Goal: Task Accomplishment & Management: Use online tool/utility

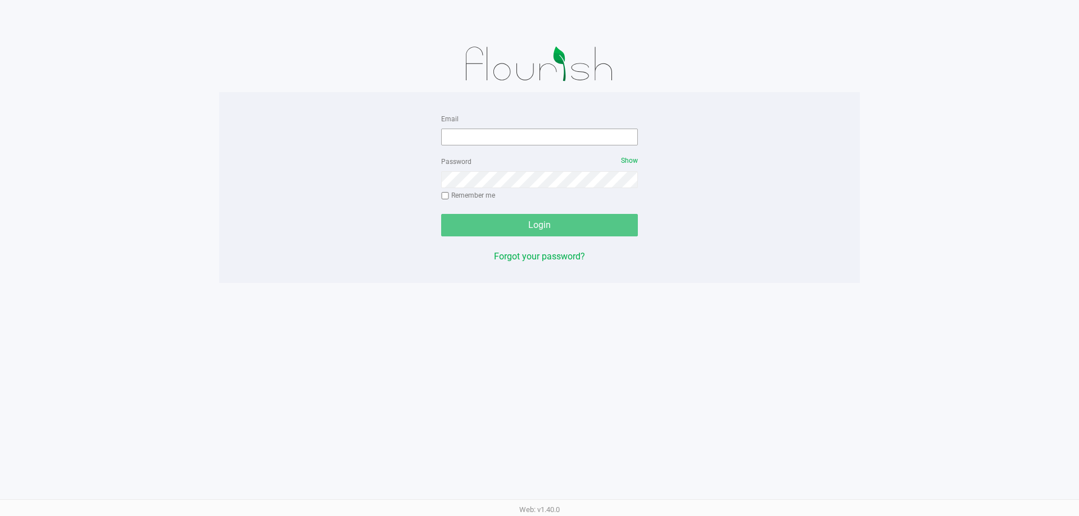
drag, startPoint x: 461, startPoint y: 148, endPoint x: 465, endPoint y: 142, distance: 7.0
click at [461, 148] on form "Email Password Show Remember me Login" at bounding box center [539, 174] width 197 height 125
drag, startPoint x: 465, startPoint y: 140, endPoint x: 434, endPoint y: 124, distance: 35.2
click at [465, 140] on input "Email" at bounding box center [539, 137] width 197 height 17
type input "[EMAIL_ADDRESS][DOMAIN_NAME]"
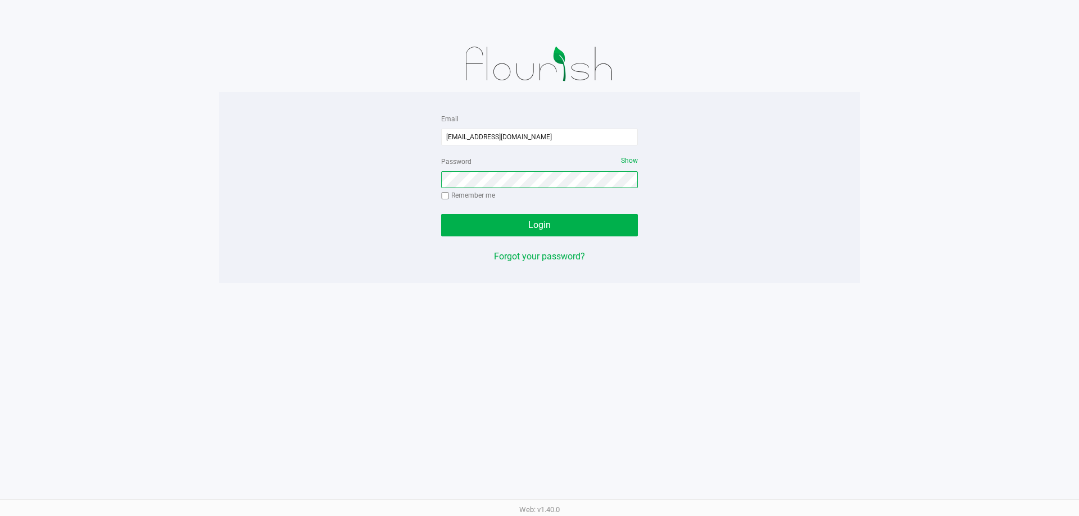
click at [441, 214] on button "Login" at bounding box center [539, 225] width 197 height 22
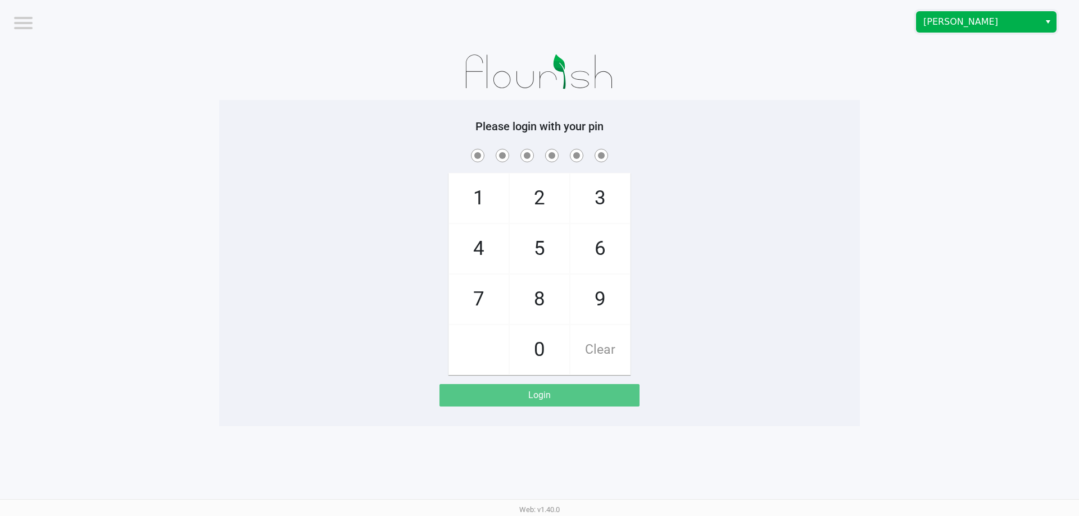
click at [930, 27] on span "[PERSON_NAME]" at bounding box center [978, 21] width 110 height 13
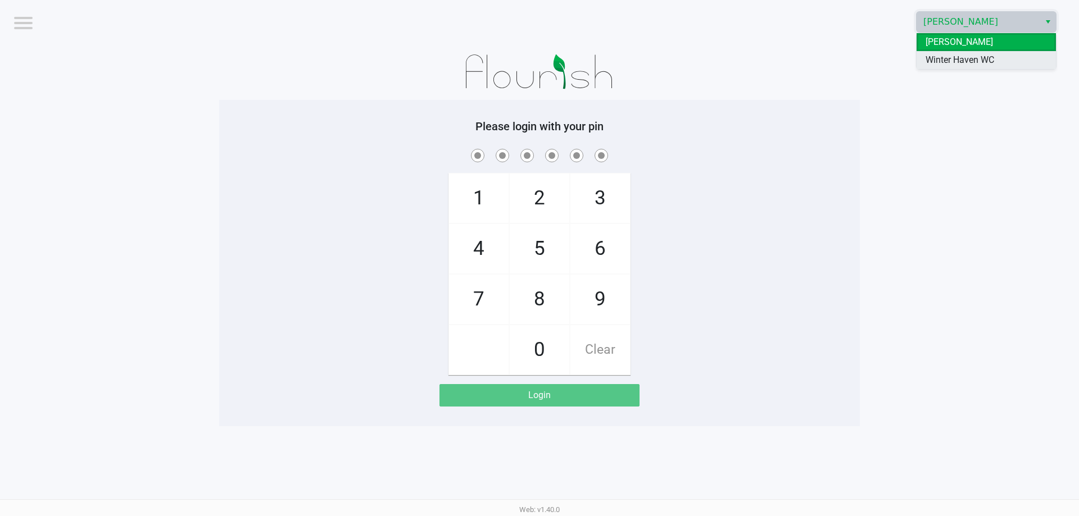
click at [934, 63] on span "Winter Haven WC" at bounding box center [959, 59] width 69 height 13
click at [856, 140] on div "Please login with your pin 1 4 7 2 5 8 0 3 6 9 Clear Login" at bounding box center [539, 263] width 640 height 287
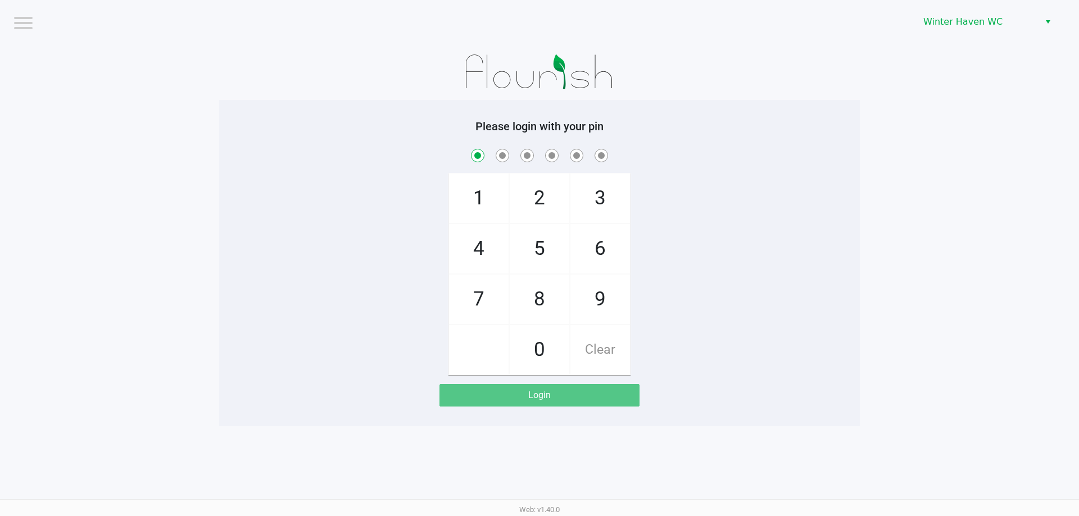
checkbox input "true"
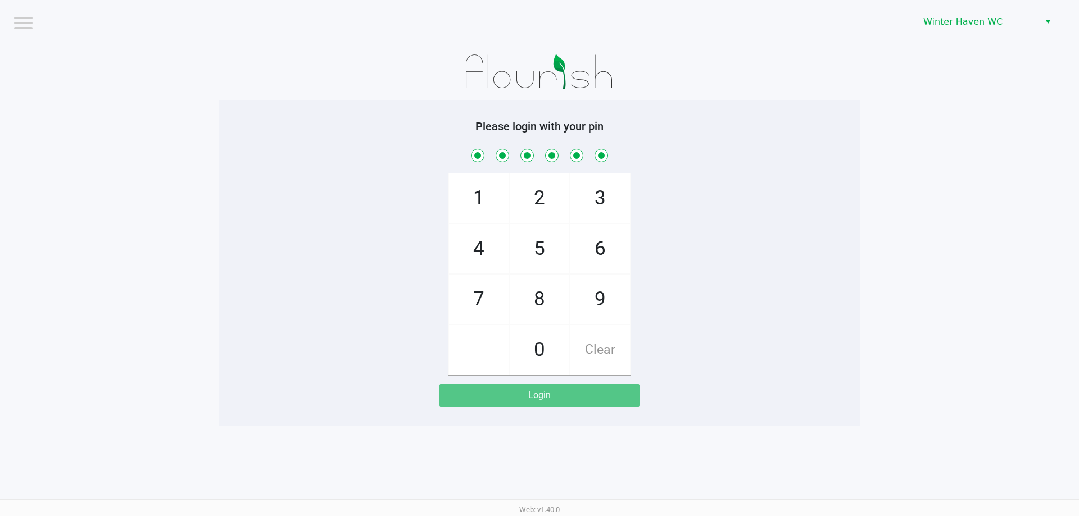
checkbox input "true"
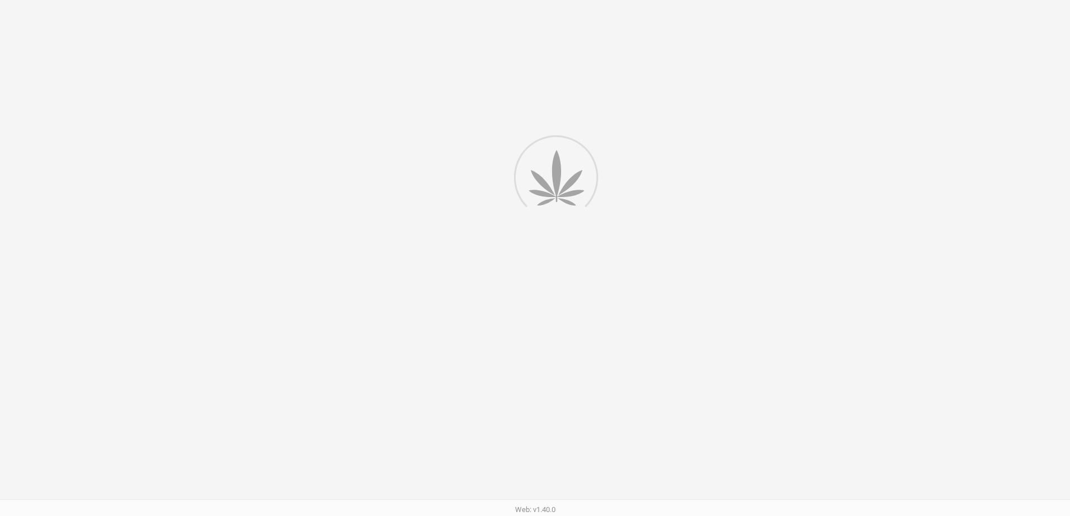
click at [716, 75] on div at bounding box center [535, 288] width 1070 height 576
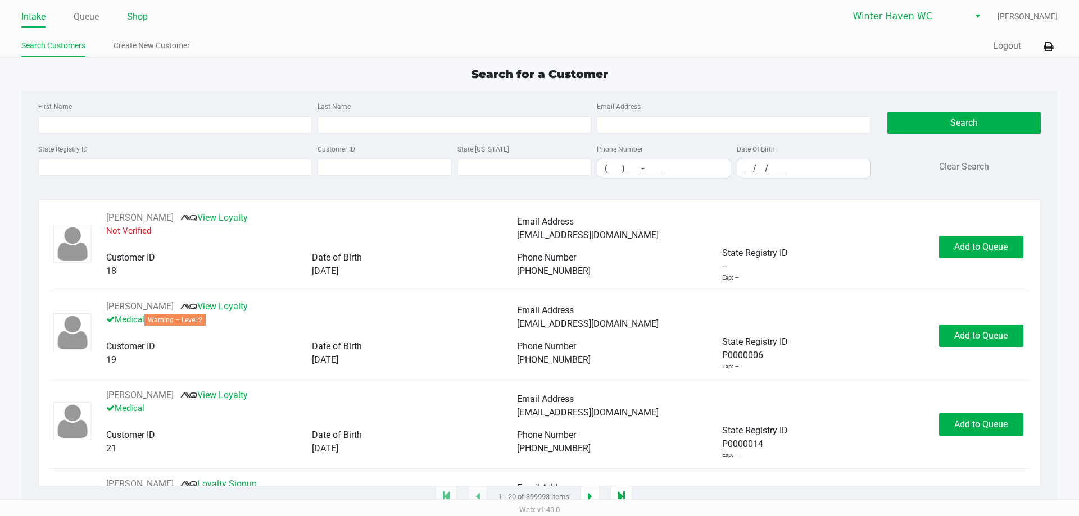
click at [134, 21] on link "Shop" at bounding box center [137, 17] width 21 height 16
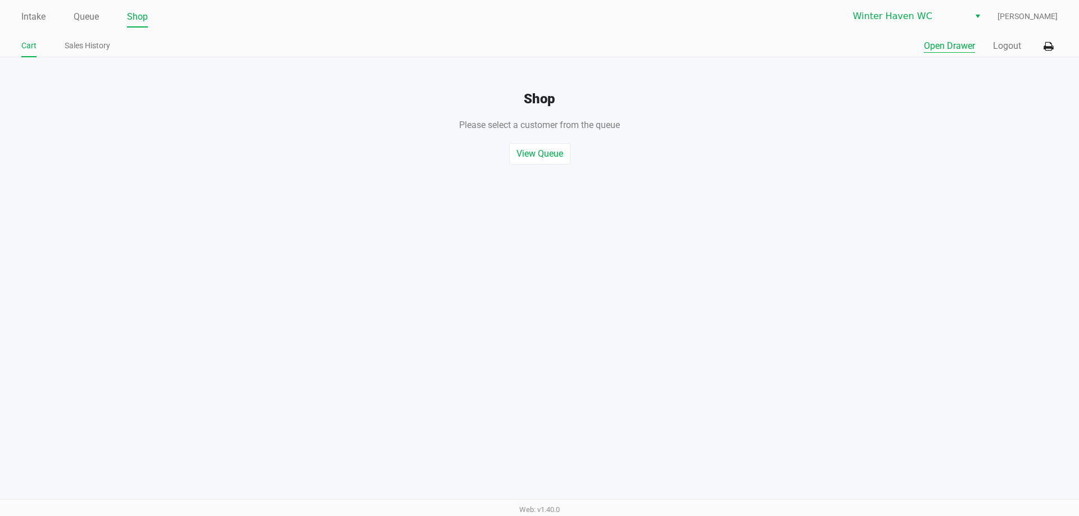
click at [932, 43] on button "Open Drawer" at bounding box center [949, 45] width 51 height 13
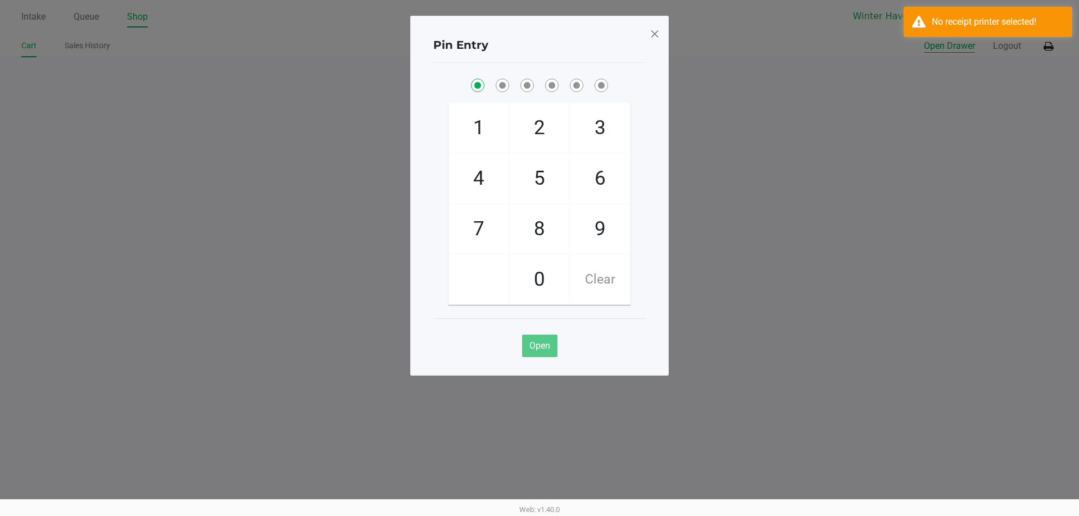
checkbox input "true"
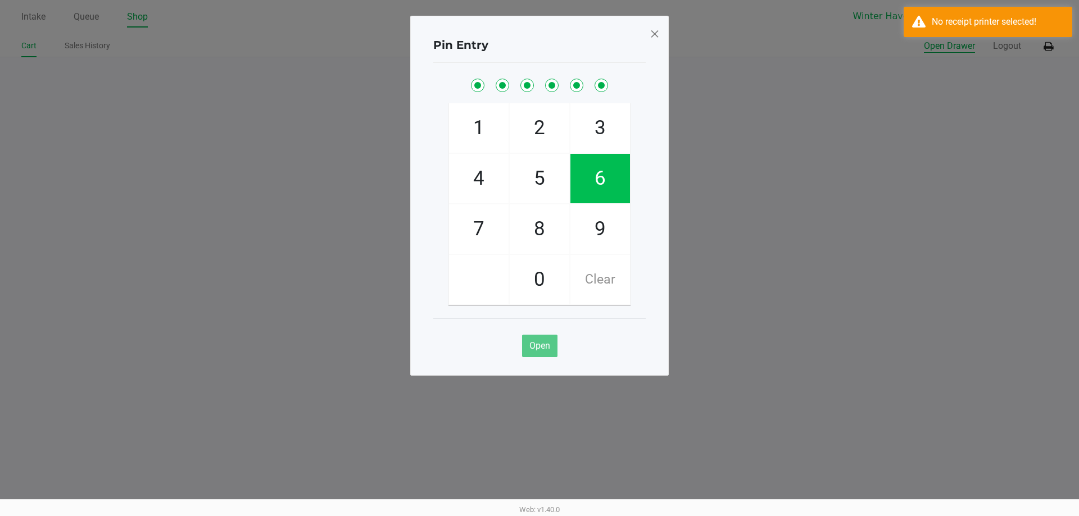
checkbox input "true"
click at [924, 39] on button "Open Drawer" at bounding box center [949, 45] width 51 height 13
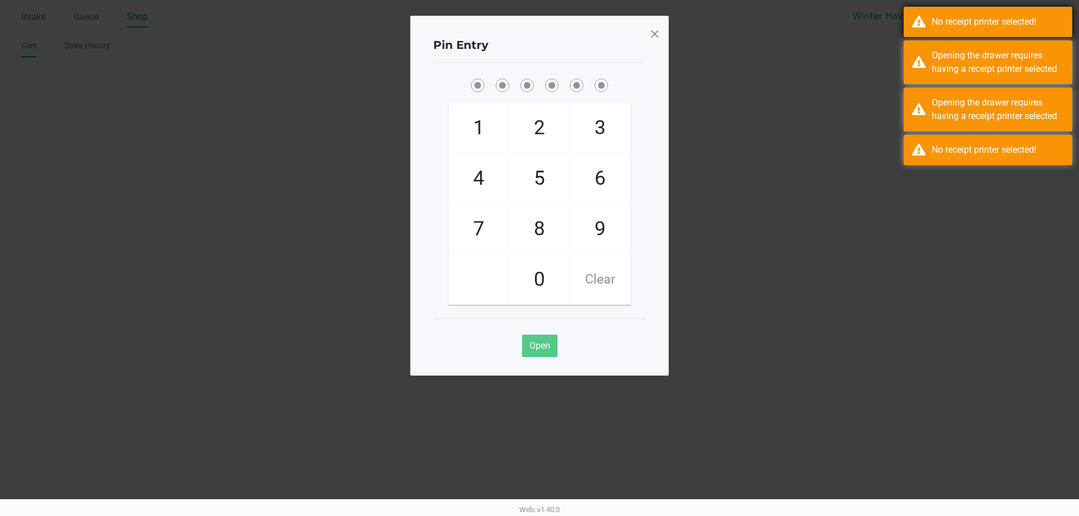
click at [954, 25] on div "No receipt printer selected!" at bounding box center [998, 21] width 132 height 13
click at [954, 26] on div "No receipt printer selected!" at bounding box center [998, 21] width 132 height 13
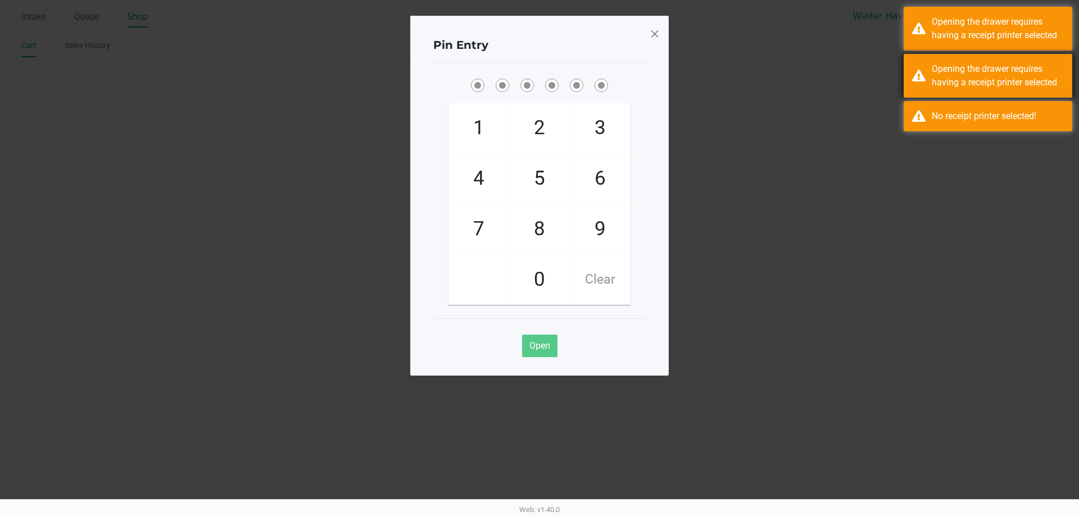
click at [964, 65] on div "Opening the drawer requires having a receipt printer selected" at bounding box center [998, 75] width 132 height 27
click at [968, 26] on div "Opening the drawer requires having a receipt printer selected" at bounding box center [998, 28] width 132 height 27
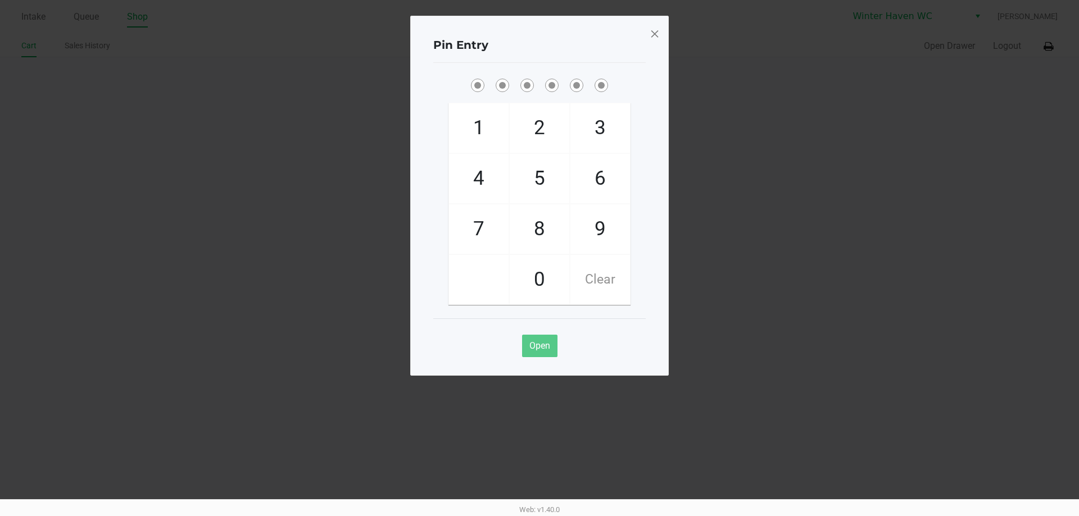
click at [793, 131] on ngb-modal-window "Pin Entry 1 4 7 2 5 8 0 3 6 9 Clear Open" at bounding box center [539, 258] width 1079 height 516
click at [656, 36] on span at bounding box center [654, 34] width 10 height 18
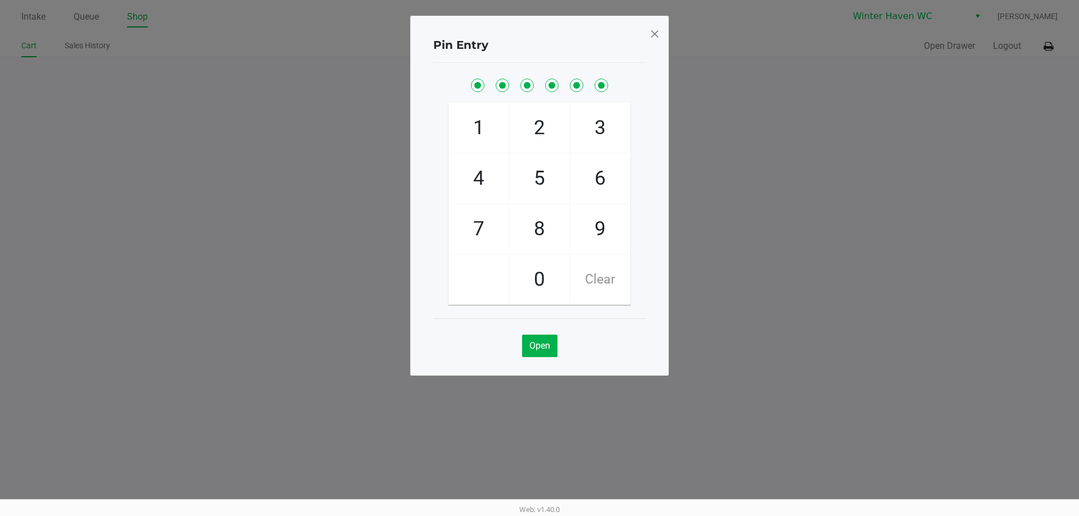
click at [656, 34] on div "Pin Entry 1 4 7 2 5 8 0 3 6 9 Clear Open" at bounding box center [539, 196] width 258 height 360
click at [656, 34] on span at bounding box center [654, 34] width 10 height 18
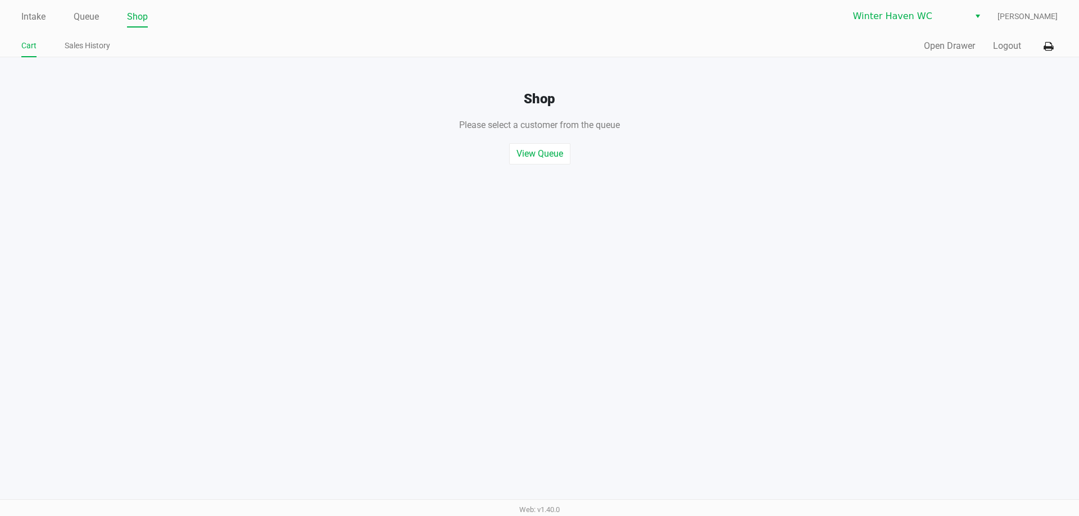
click at [1058, 40] on div "Intake Queue Shop Winter Haven WC [PERSON_NAME] Cart Sales History Quick Sale O…" at bounding box center [539, 28] width 1079 height 57
click at [1053, 42] on button at bounding box center [1048, 46] width 19 height 21
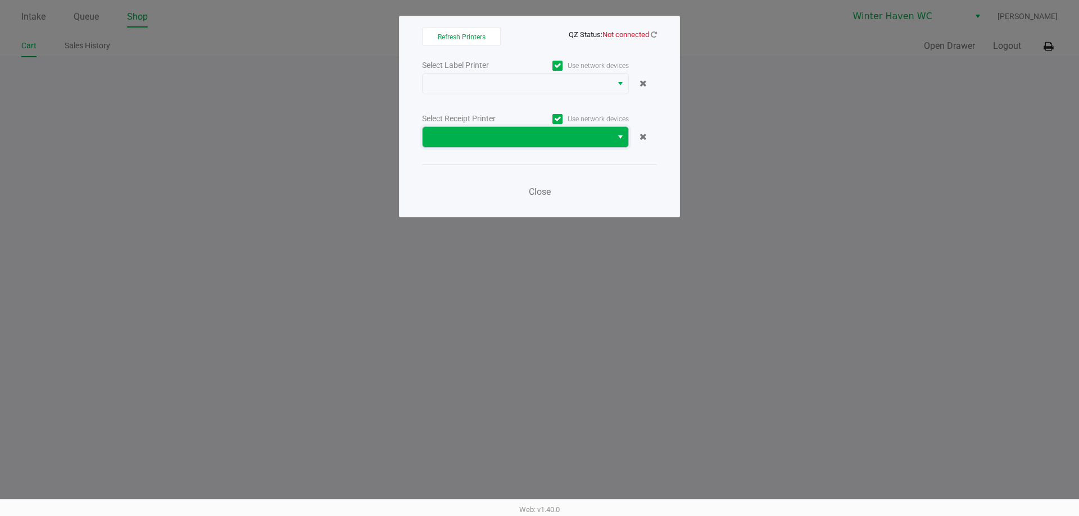
click at [514, 129] on span at bounding box center [516, 137] width 189 height 20
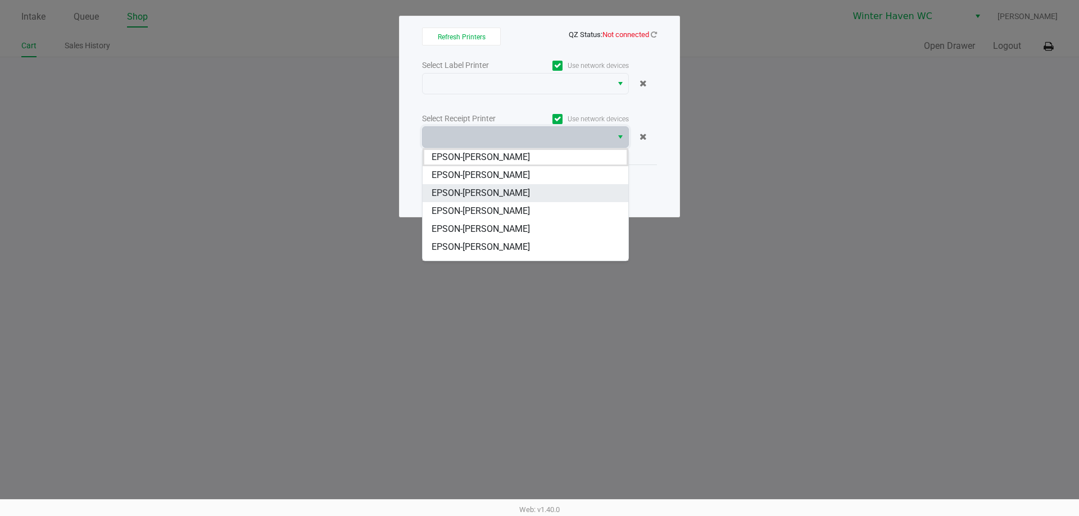
scroll to position [49, 0]
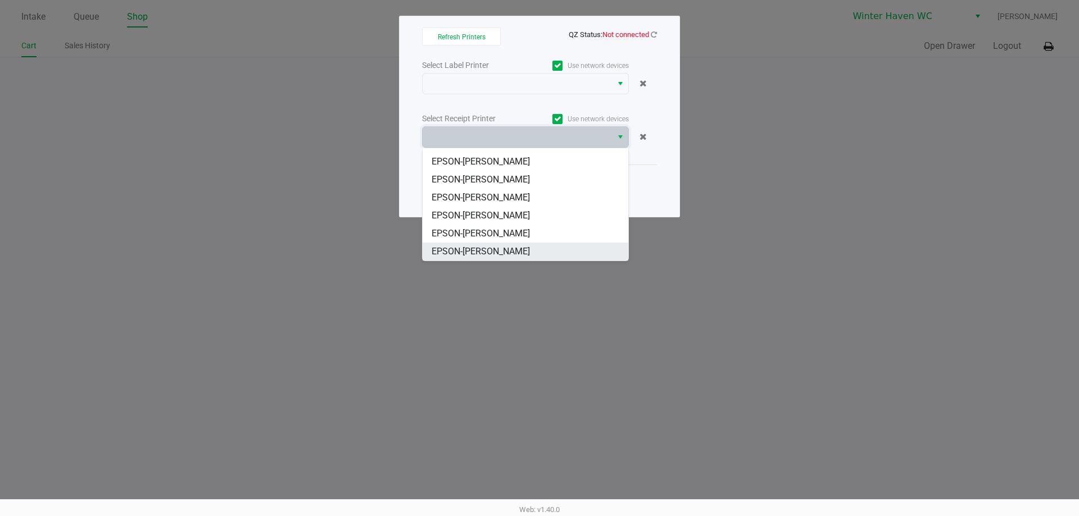
click at [503, 252] on li "EPSON-[PERSON_NAME]" at bounding box center [525, 252] width 206 height 18
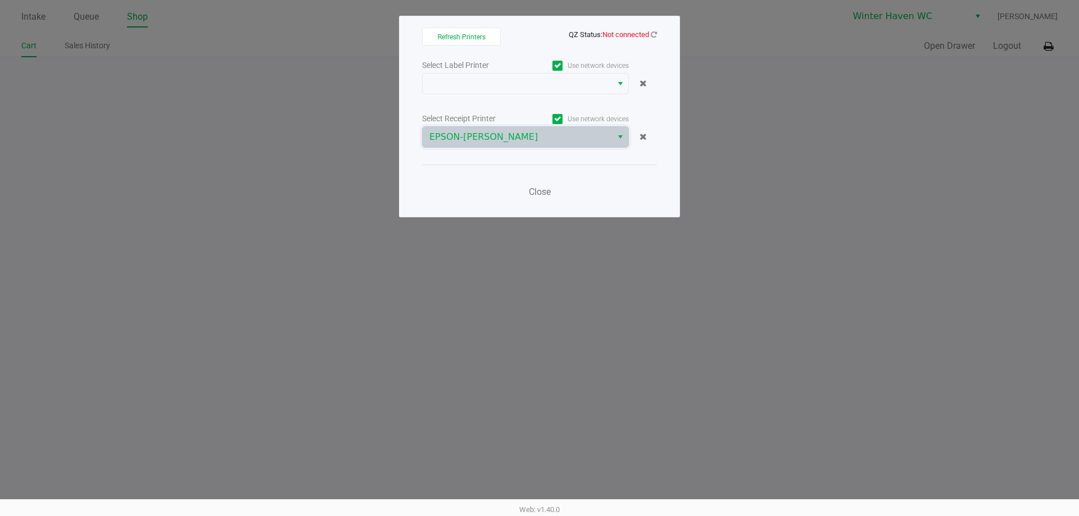
click at [512, 251] on ngb-modal-window "Refresh Printers QZ Status: Not connected Select Label Printer Use network devi…" at bounding box center [539, 258] width 1079 height 516
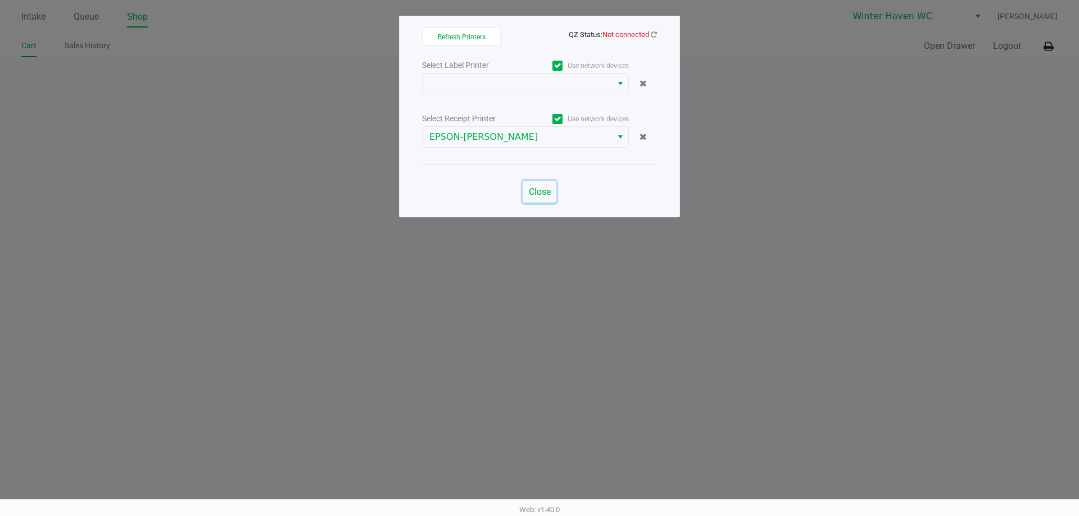
click at [535, 190] on span "Close" at bounding box center [540, 192] width 22 height 11
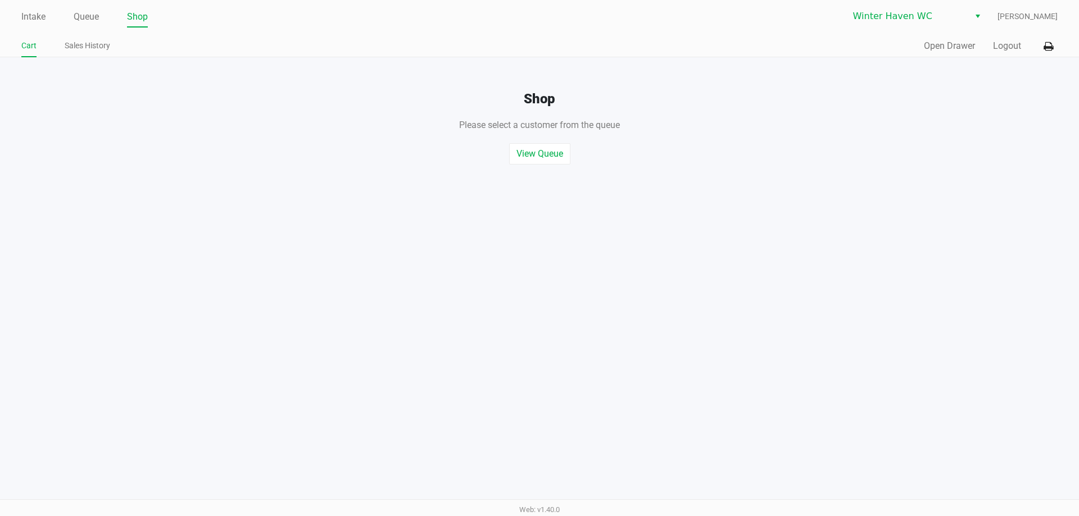
drag, startPoint x: 898, startPoint y: 170, endPoint x: 897, endPoint y: 155, distance: 15.2
click at [898, 169] on div "Intake Queue Shop Winter Haven WC [PERSON_NAME] Cart Sales History Quick Sale O…" at bounding box center [539, 258] width 1079 height 516
click at [932, 48] on button "Open Drawer" at bounding box center [949, 45] width 51 height 13
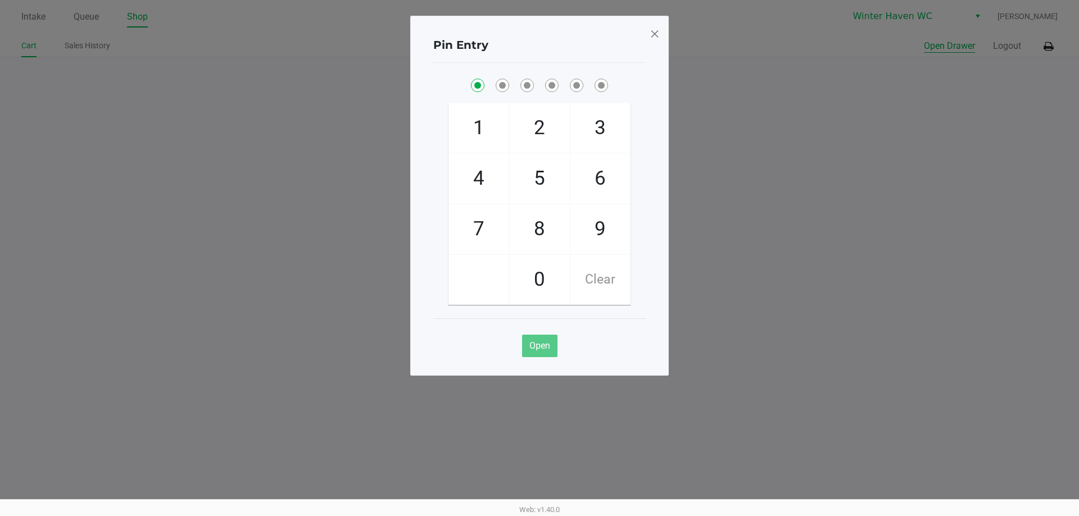
checkbox input "true"
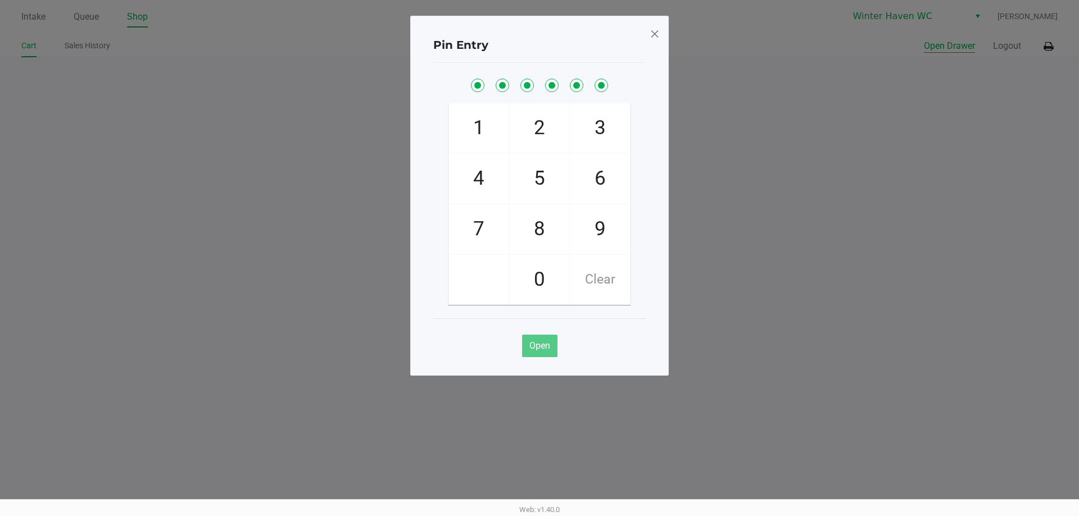
checkbox input "true"
checkbox input "false"
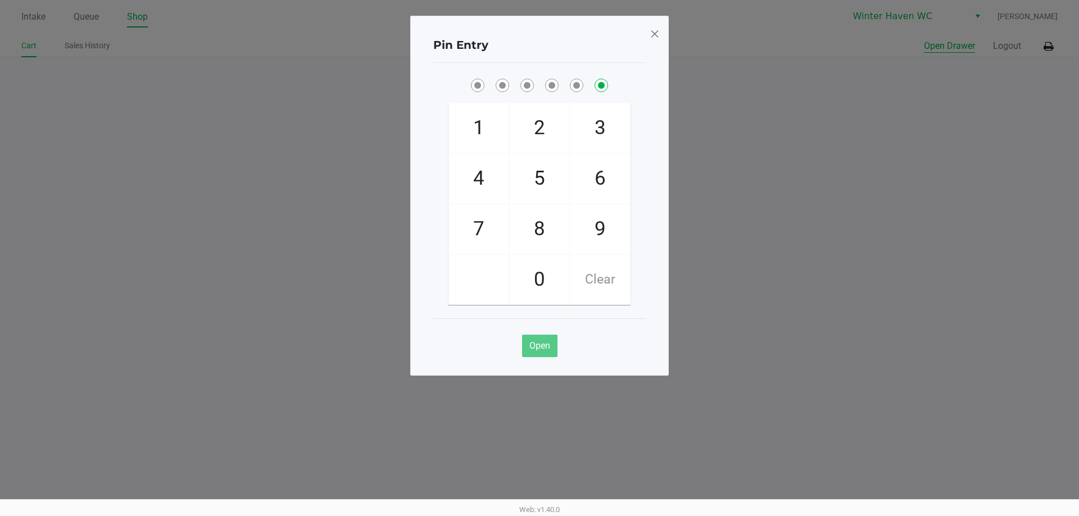
checkbox input "false"
checkbox input "true"
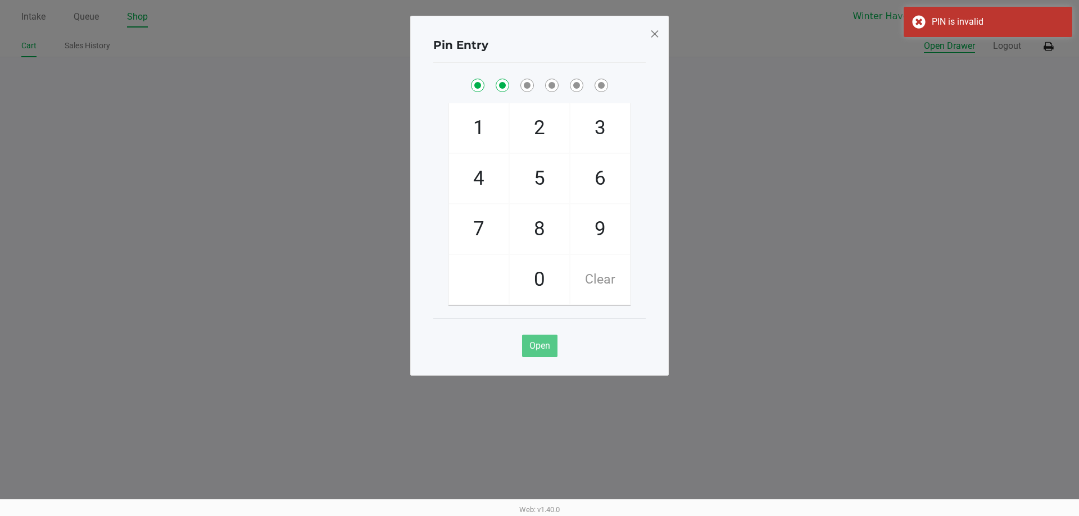
checkbox input "true"
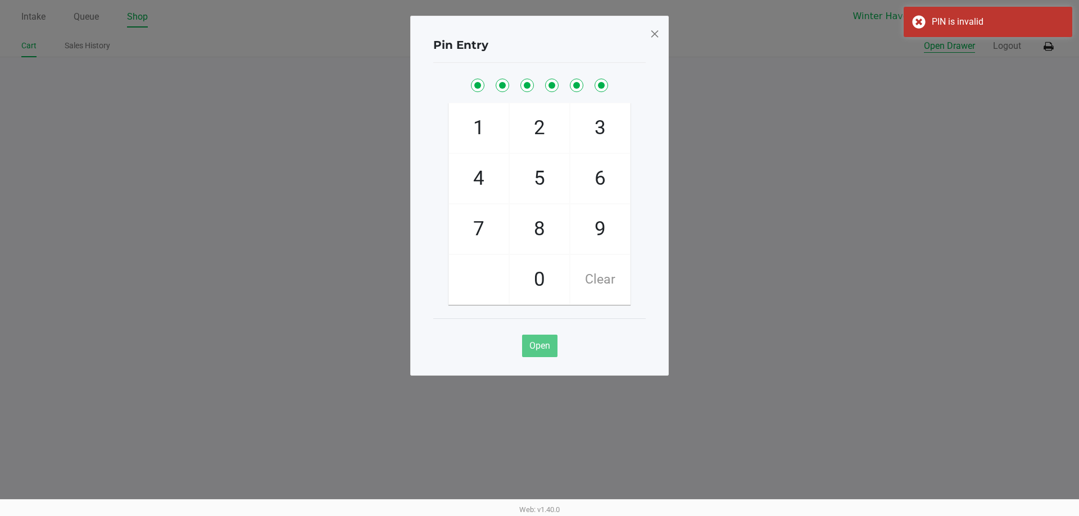
click at [924, 39] on button "Open Drawer" at bounding box center [949, 45] width 51 height 13
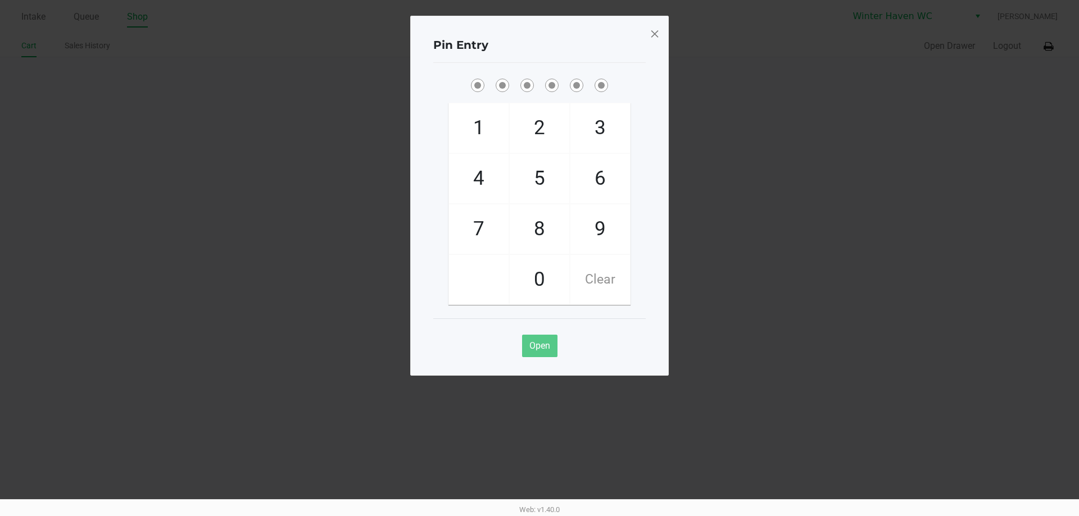
click at [667, 76] on div "Pin Entry 1 4 7 2 5 8 0 3 6 9 Clear Open" at bounding box center [539, 196] width 258 height 360
checkbox input "true"
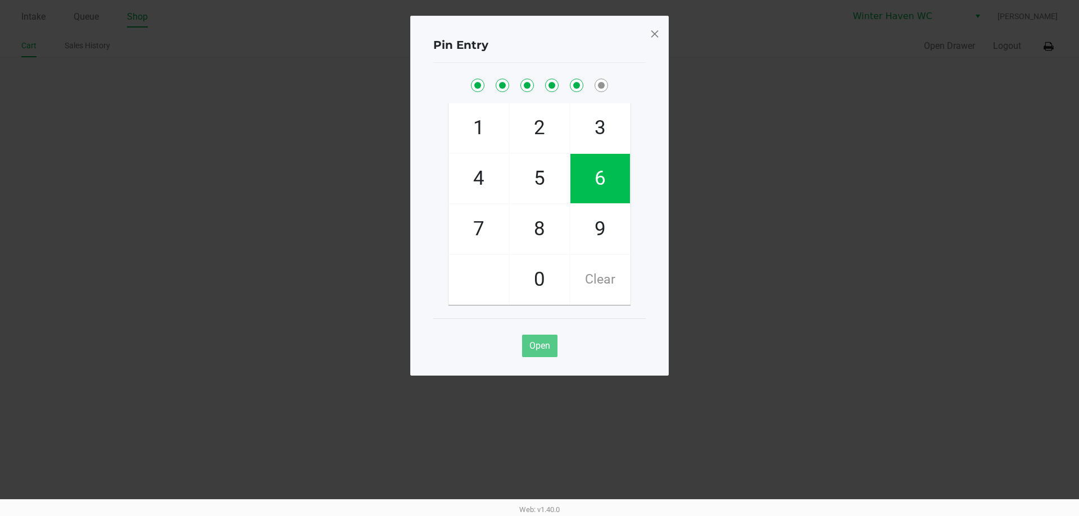
checkbox input "true"
click at [541, 359] on div "Open" at bounding box center [539, 342] width 212 height 46
click at [543, 354] on button "Open" at bounding box center [539, 346] width 35 height 22
click at [657, 39] on span at bounding box center [654, 34] width 10 height 18
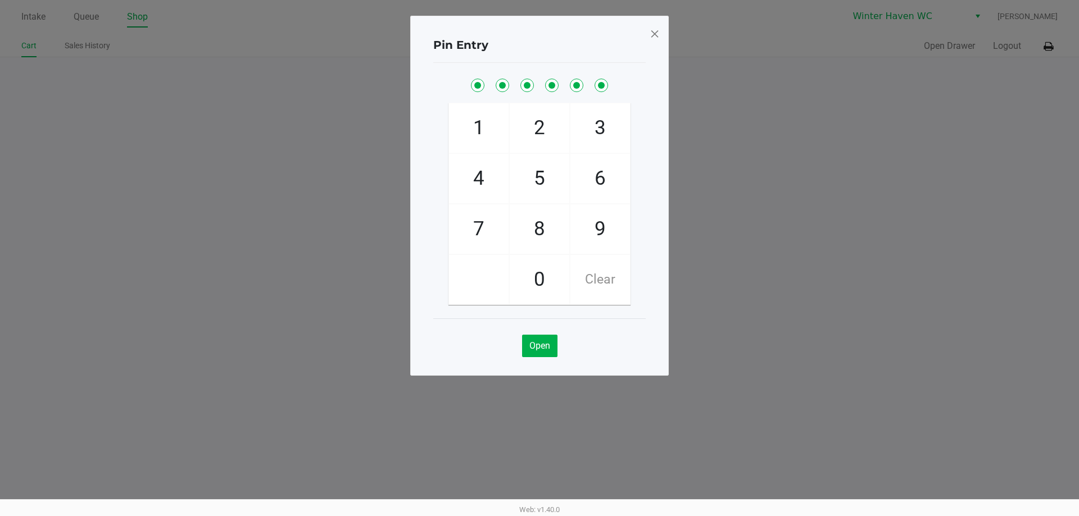
click at [655, 36] on span at bounding box center [654, 34] width 10 height 18
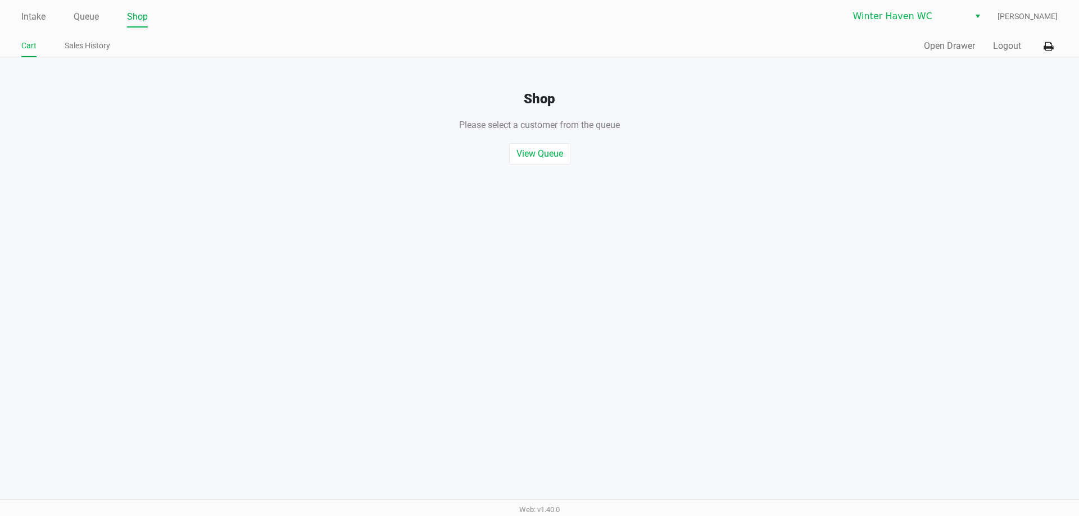
click at [106, 10] on ul "Intake Queue Shop" at bounding box center [280, 17] width 518 height 19
click at [94, 13] on link "Queue" at bounding box center [86, 17] width 25 height 16
